Goal: Information Seeking & Learning: Learn about a topic

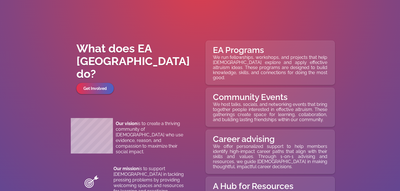
scroll to position [2201, 0]
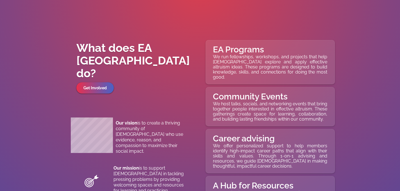
click at [283, 71] on p "We run fellowships, workshops, and projects that help Filipinos explore and app…" at bounding box center [270, 66] width 114 height 25
click at [257, 49] on h1 "EA Programs" at bounding box center [270, 49] width 114 height 10
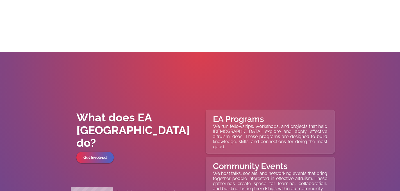
scroll to position [2158, 0]
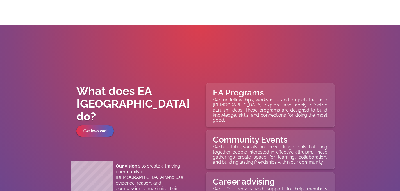
click at [266, 96] on h1 "EA Programs" at bounding box center [270, 92] width 114 height 10
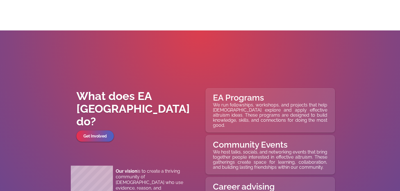
scroll to position [2160, 0]
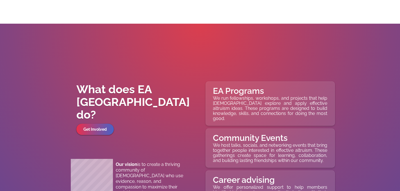
click at [248, 97] on p "We run fellowships, workshops, and projects that help Filipinos explore and app…" at bounding box center [270, 108] width 114 height 25
click at [99, 123] on link "Get Involved" at bounding box center [95, 128] width 38 height 11
click at [94, 123] on link "Get Involved" at bounding box center [95, 129] width 40 height 12
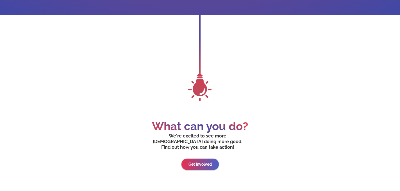
scroll to position [2510, 0]
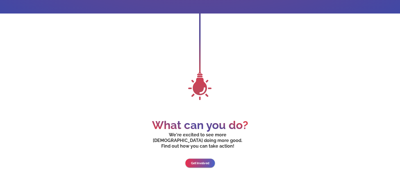
click at [204, 158] on link "Get Involved" at bounding box center [200, 162] width 30 height 9
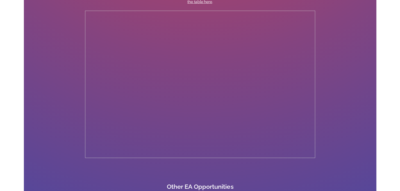
scroll to position [461, 0]
